Goal: Task Accomplishment & Management: Complete application form

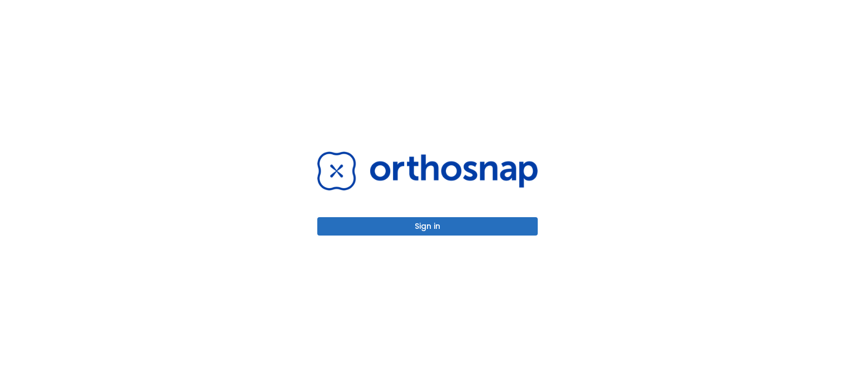
click at [459, 222] on button "Sign in" at bounding box center [427, 226] width 221 height 18
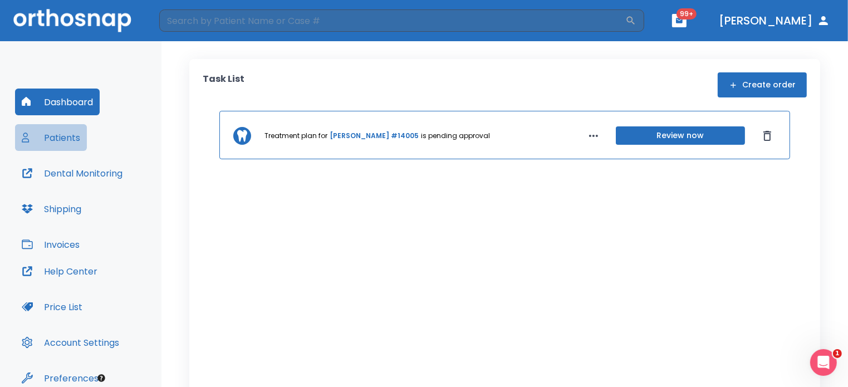
click at [78, 138] on button "Patients" at bounding box center [51, 137] width 72 height 27
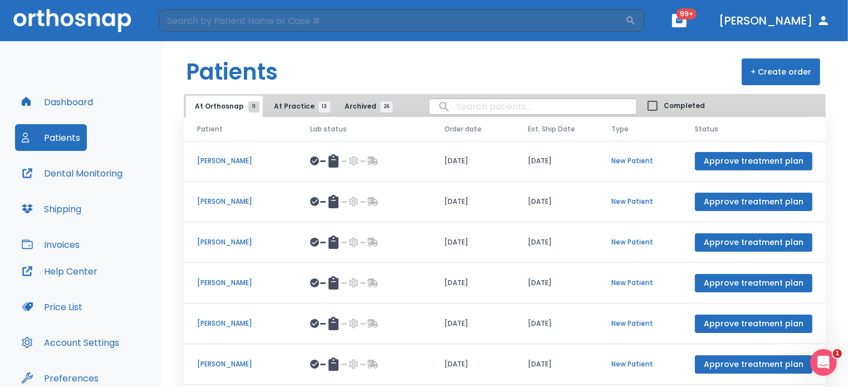
scroll to position [36, 0]
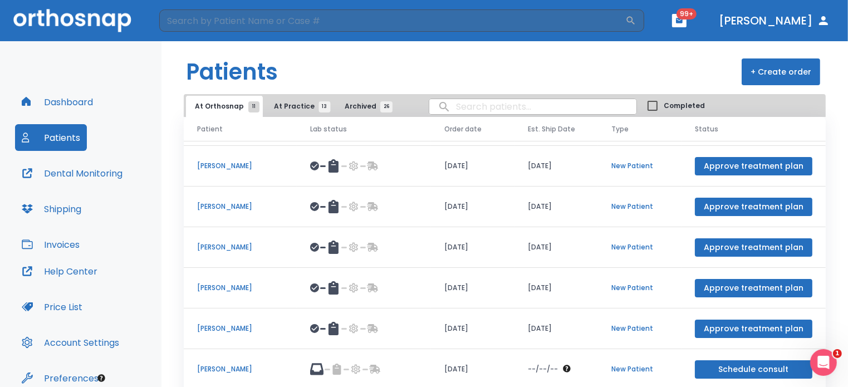
click at [299, 97] on button "At Practice 13" at bounding box center [299, 106] width 69 height 21
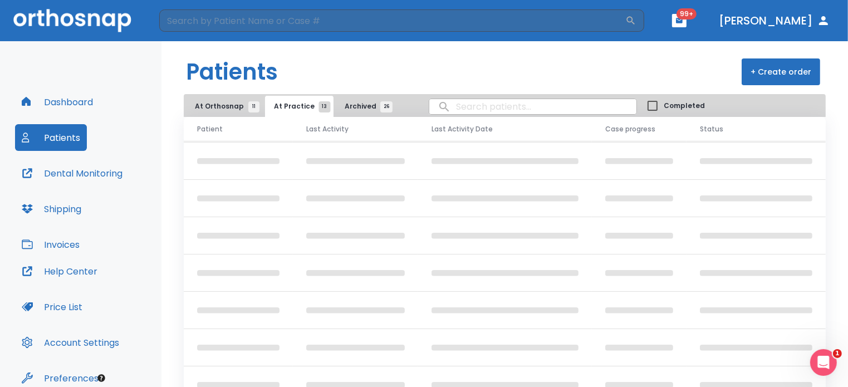
scroll to position [34, 0]
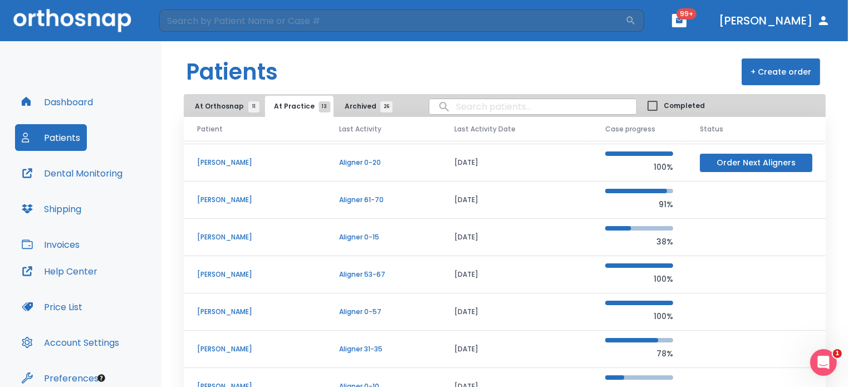
click at [222, 273] on p "[PERSON_NAME]" at bounding box center [254, 275] width 115 height 10
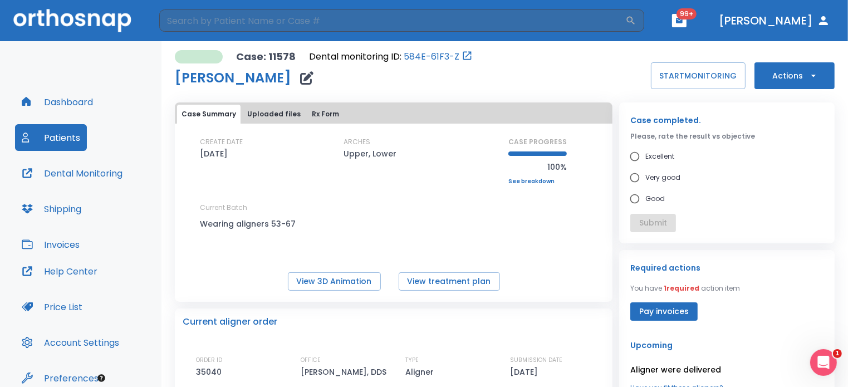
click at [791, 75] on button "Actions" at bounding box center [795, 75] width 80 height 27
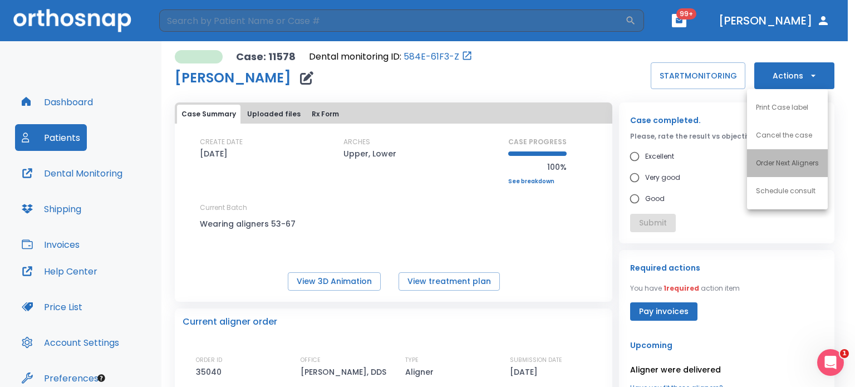
click at [789, 174] on li "Order Next Aligners" at bounding box center [787, 163] width 81 height 28
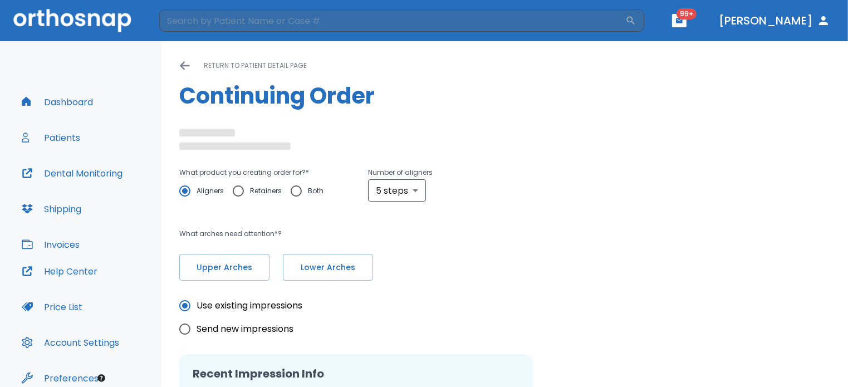
radio input "false"
radio input "true"
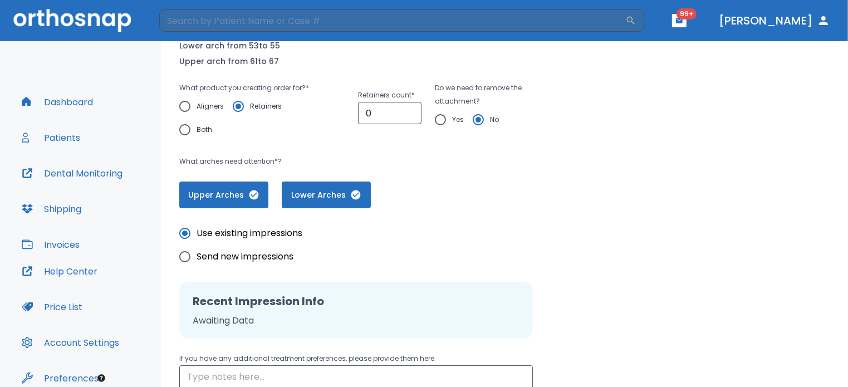
scroll to position [162, 0]
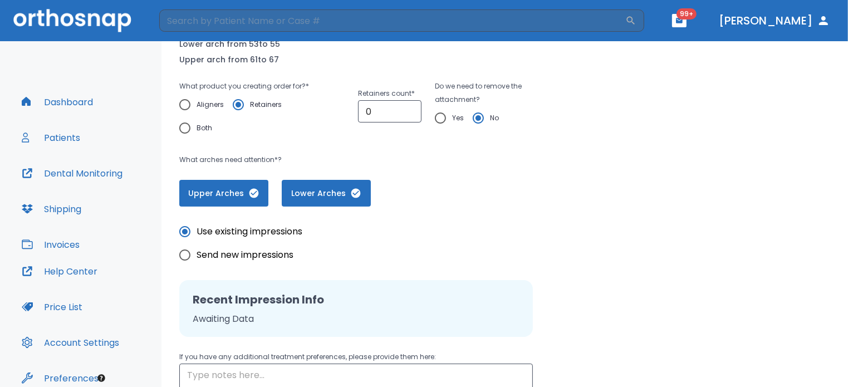
click at [441, 118] on input "Yes" at bounding box center [440, 117] width 23 height 23
radio input "true"
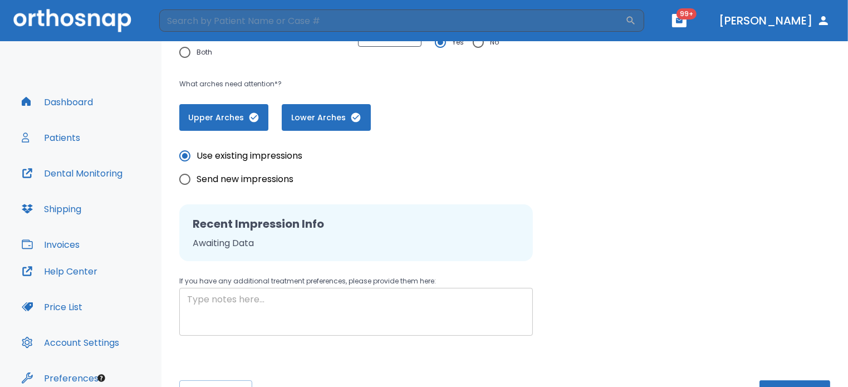
click at [286, 315] on textarea at bounding box center [356, 312] width 338 height 38
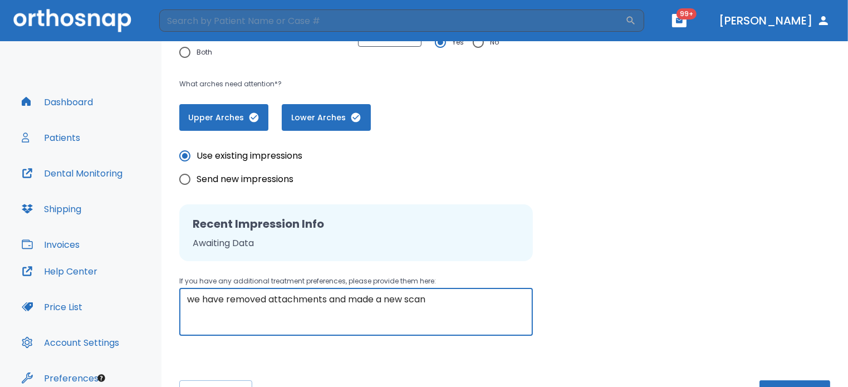
type textarea "we have removed attachments and made a new scan"
click at [346, 39] on header "​ 99+ [PERSON_NAME]" at bounding box center [424, 20] width 848 height 41
click at [249, 184] on span "Send new impressions" at bounding box center [245, 179] width 97 height 13
click at [197, 184] on input "Send new impressions" at bounding box center [184, 179] width 23 height 23
radio input "true"
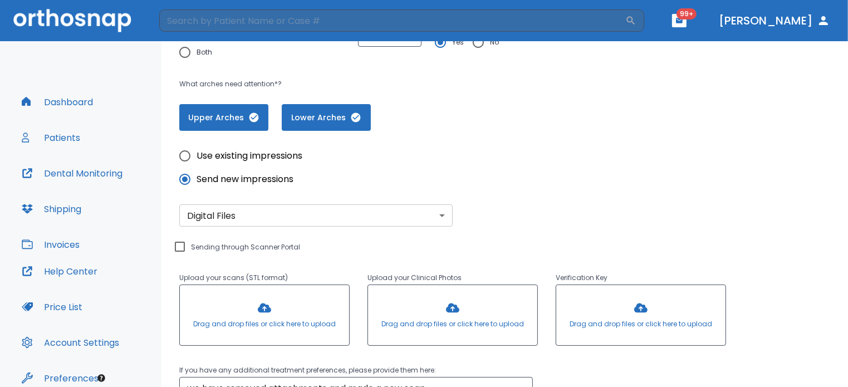
click at [255, 316] on div at bounding box center [264, 315] width 169 height 60
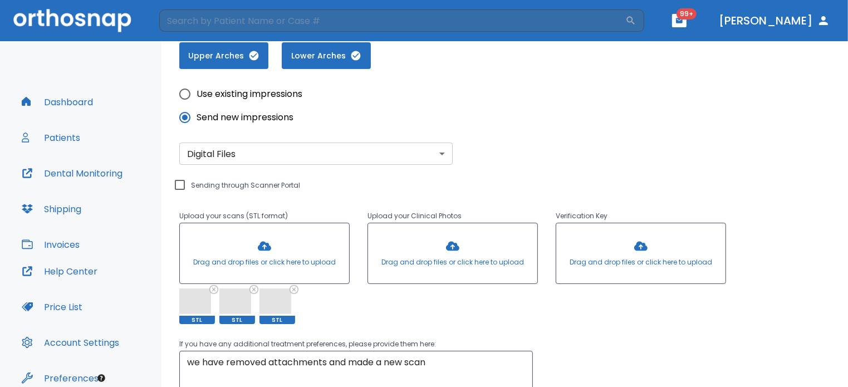
scroll to position [400, 0]
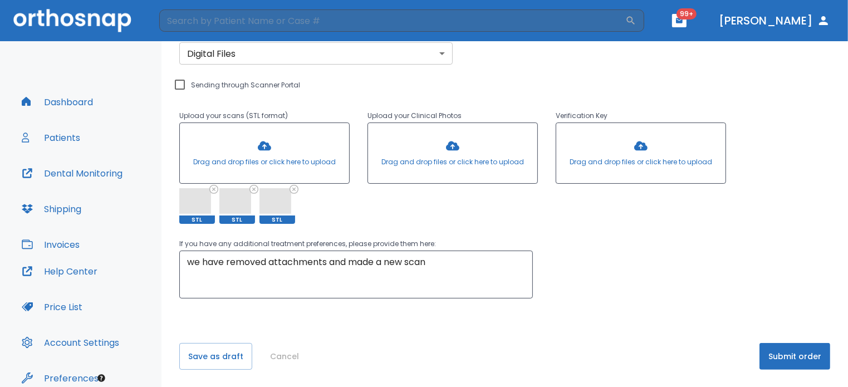
click at [795, 363] on button "Submit order" at bounding box center [795, 356] width 71 height 27
click at [806, 356] on button "Submit order" at bounding box center [795, 356] width 71 height 27
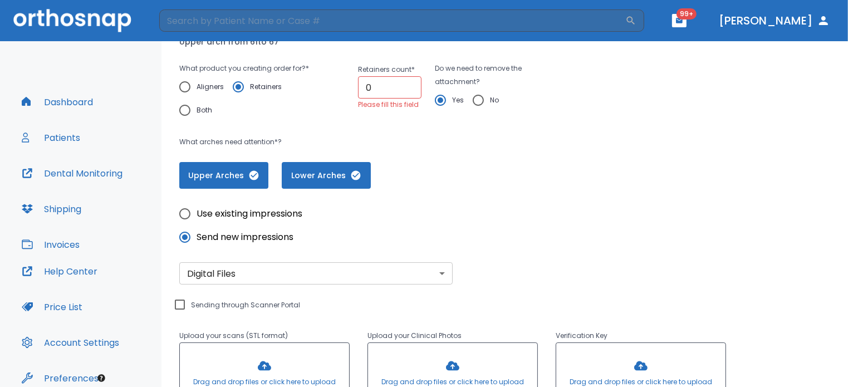
scroll to position [179, 0]
type input "1"
click at [408, 85] on input "1" at bounding box center [389, 88] width 63 height 22
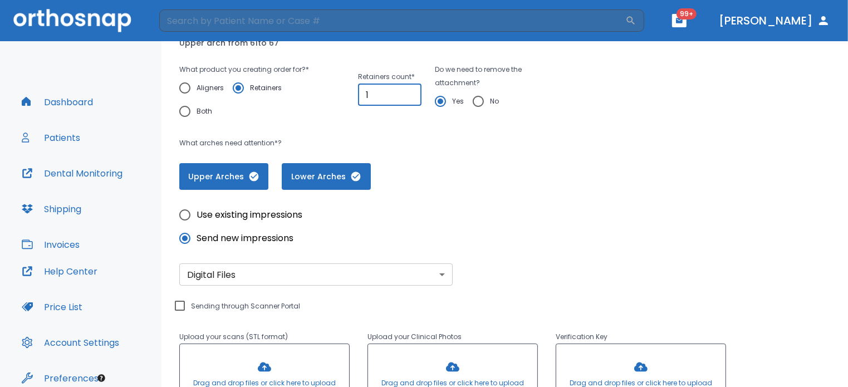
scroll to position [400, 0]
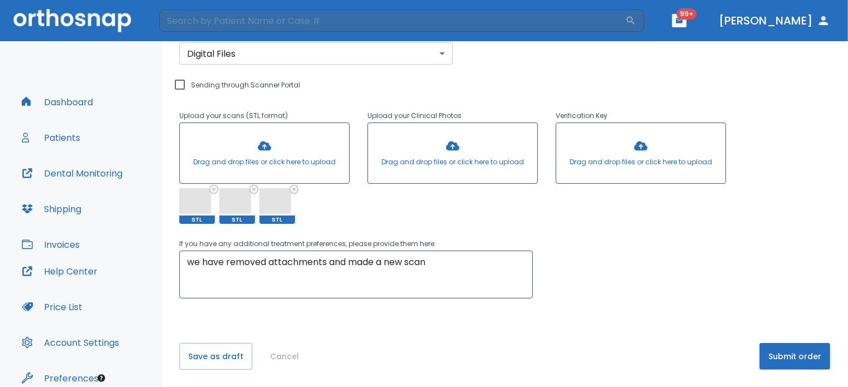
click at [772, 347] on button "Submit order" at bounding box center [795, 356] width 71 height 27
